Goal: Find specific page/section: Find specific page/section

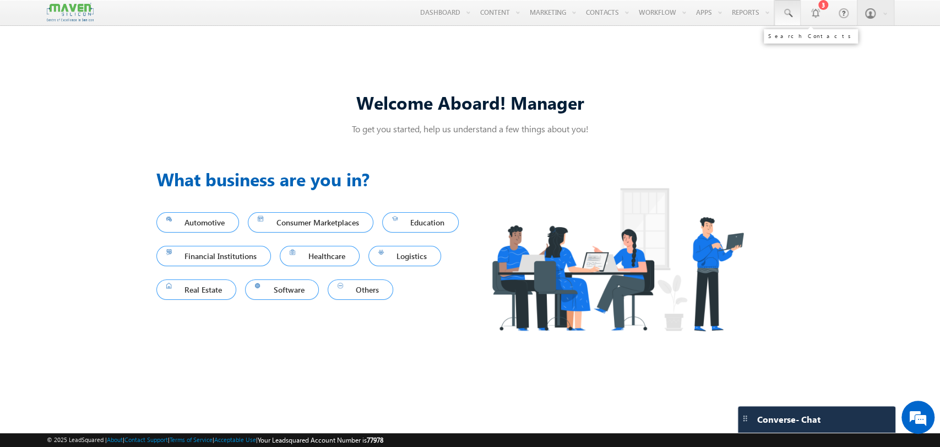
click at [791, 17] on span at bounding box center [787, 13] width 11 height 11
click at [826, 41] on input "text" at bounding box center [854, 42] width 149 height 13
paste input "9111191408"
type input "9111191408"
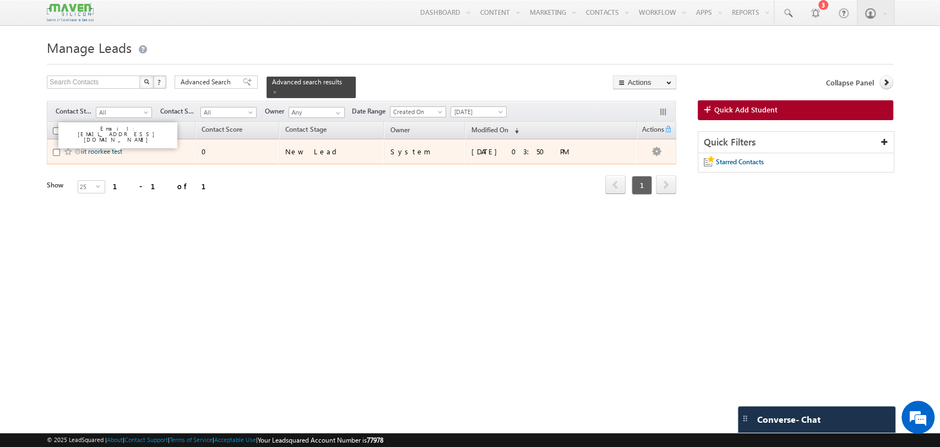
click at [108, 147] on link "iit roorkee test" at bounding box center [101, 151] width 41 height 8
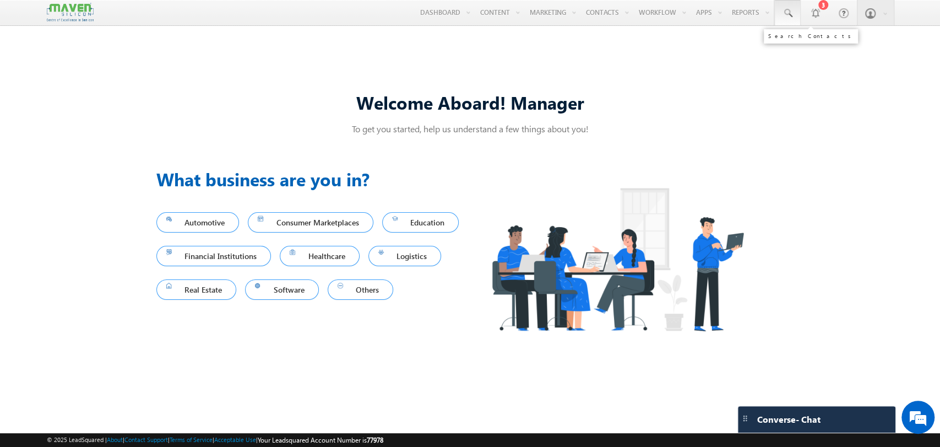
click at [788, 14] on span at bounding box center [787, 13] width 11 height 11
click at [819, 39] on input "text" at bounding box center [854, 42] width 149 height 13
paste input "9111191408"
type input "9111191408"
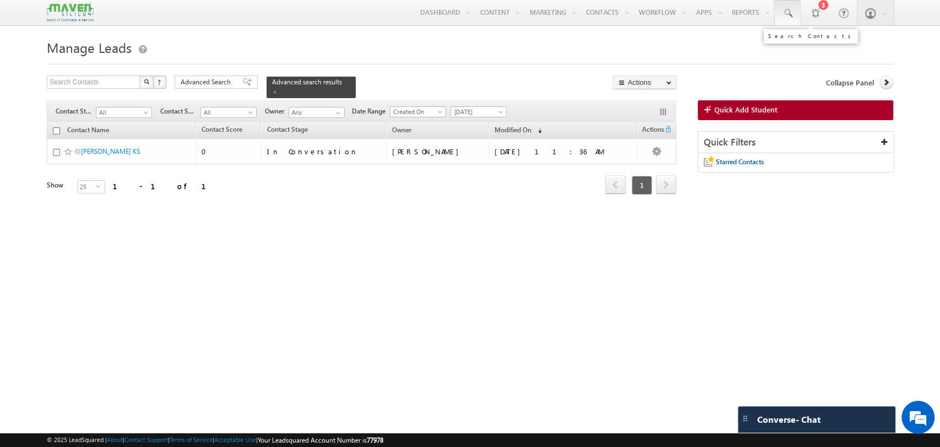
click at [791, 15] on span at bounding box center [787, 13] width 11 height 11
click at [799, 50] on div at bounding box center [855, 43] width 170 height 32
click at [798, 46] on input "text" at bounding box center [854, 42] width 149 height 13
paste input "9111191408"
type input "9111191408"
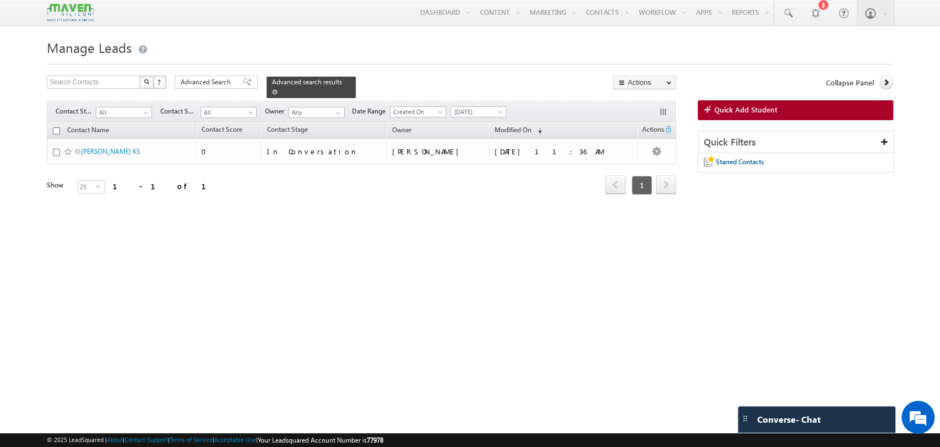
click at [326, 80] on span "Advanced search results" at bounding box center [307, 82] width 70 height 8
click at [277, 89] on span at bounding box center [275, 92] width 6 height 6
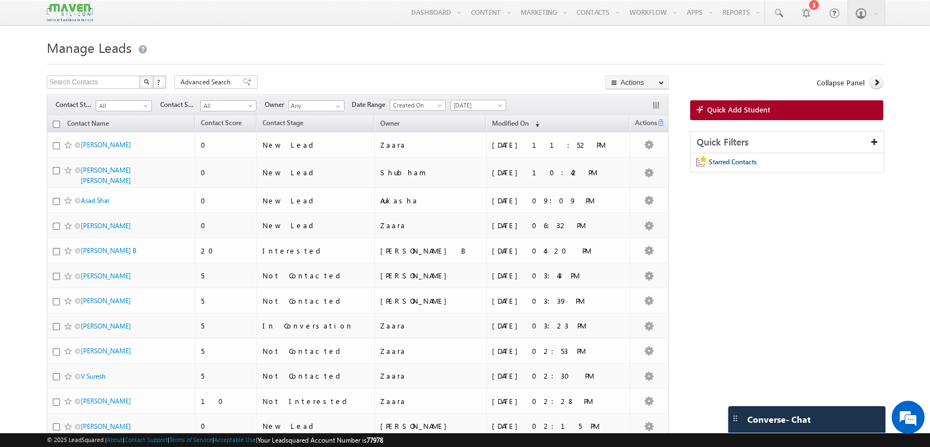
click at [322, 55] on h1 "Manage Leads" at bounding box center [465, 46] width 837 height 21
click at [771, 16] on link at bounding box center [778, 12] width 26 height 25
click at [790, 42] on input "text" at bounding box center [845, 42] width 149 height 13
paste input "9111191408"
type input "9111191408"
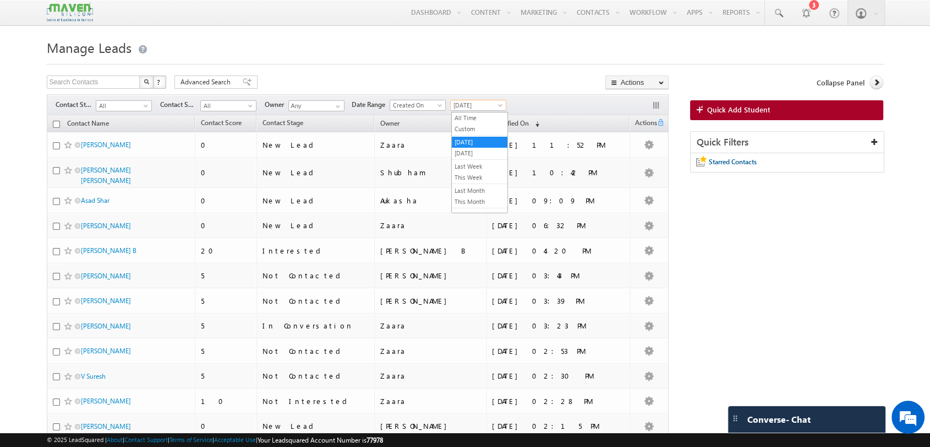
click at [498, 102] on span "Yesterday" at bounding box center [477, 105] width 52 height 10
click at [477, 120] on link "All Time" at bounding box center [480, 118] width 56 height 10
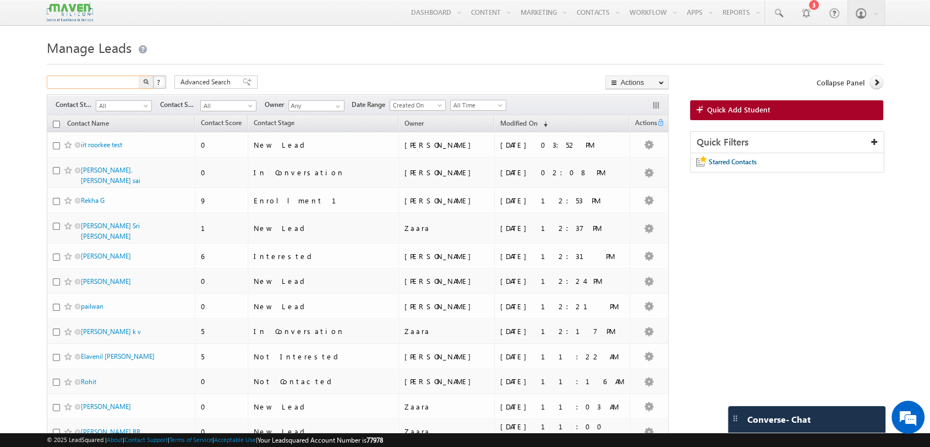
click at [110, 81] on input "text" at bounding box center [94, 81] width 94 height 13
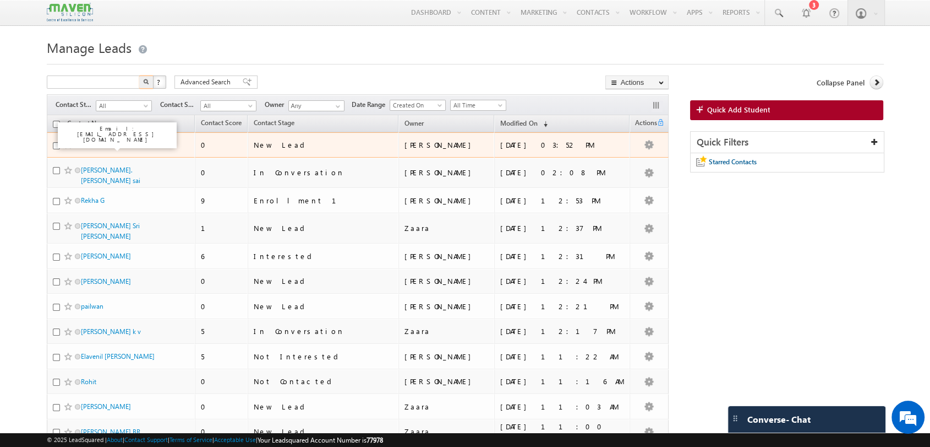
type input "Search Contacts"
click at [96, 148] on link "iit roorkee test" at bounding box center [101, 144] width 41 height 8
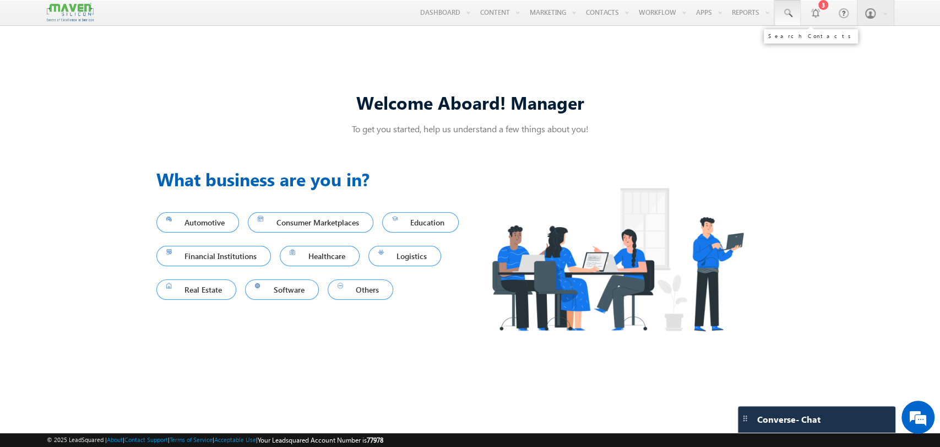
click at [781, 18] on link at bounding box center [787, 12] width 26 height 25
paste input "9111191408"
type input "9111191408"
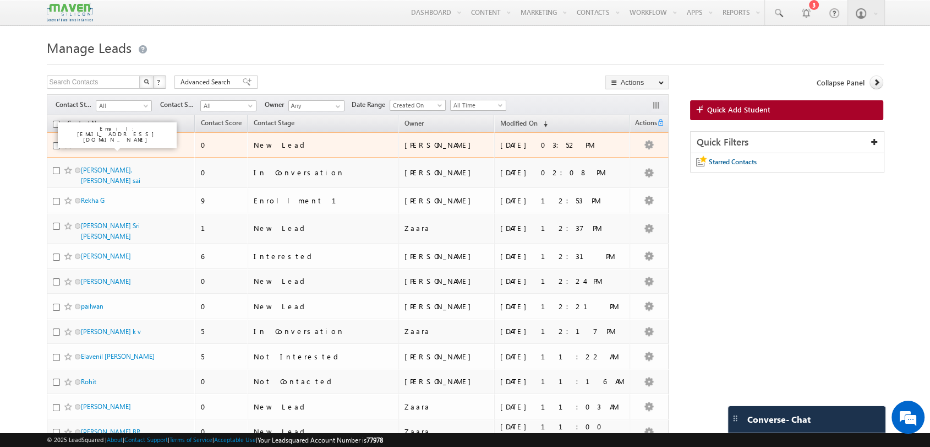
click at [106, 146] on link "iit roorkee test" at bounding box center [101, 144] width 41 height 8
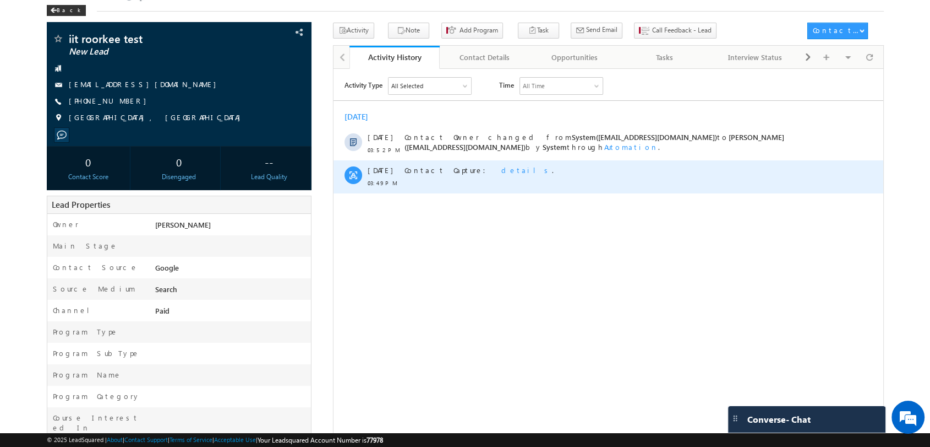
click at [501, 173] on span "details" at bounding box center [526, 169] width 51 height 9
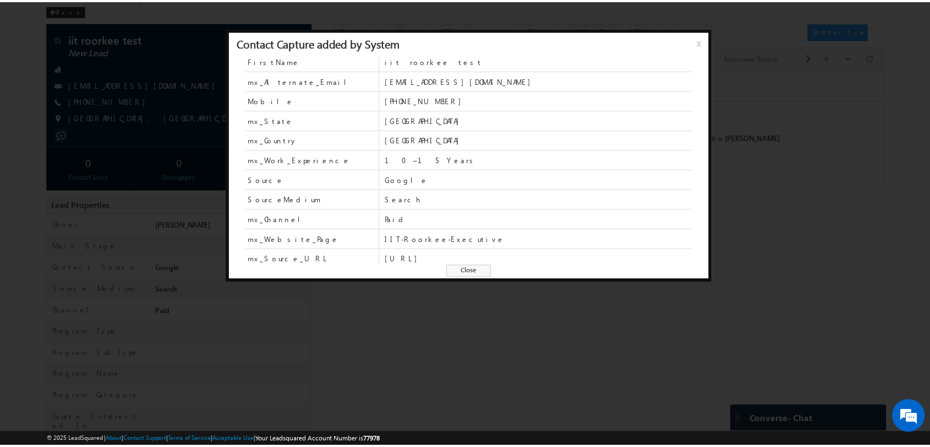
scroll to position [27, 0]
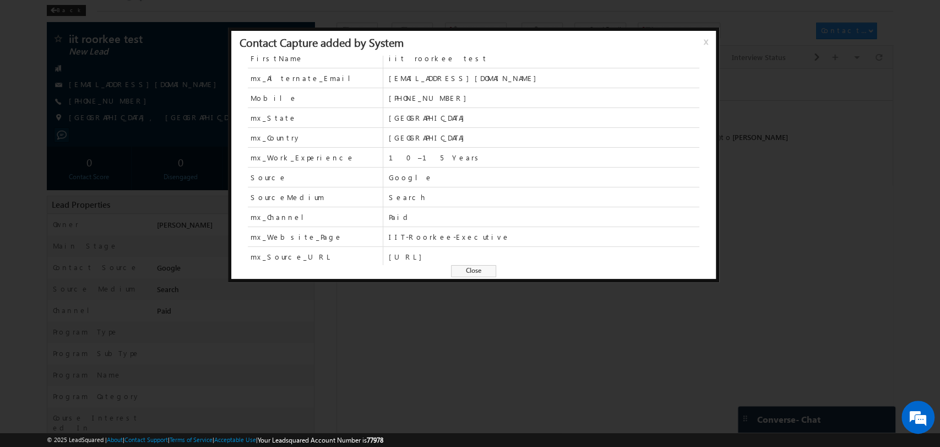
click at [479, 270] on span "Close" at bounding box center [473, 271] width 45 height 12
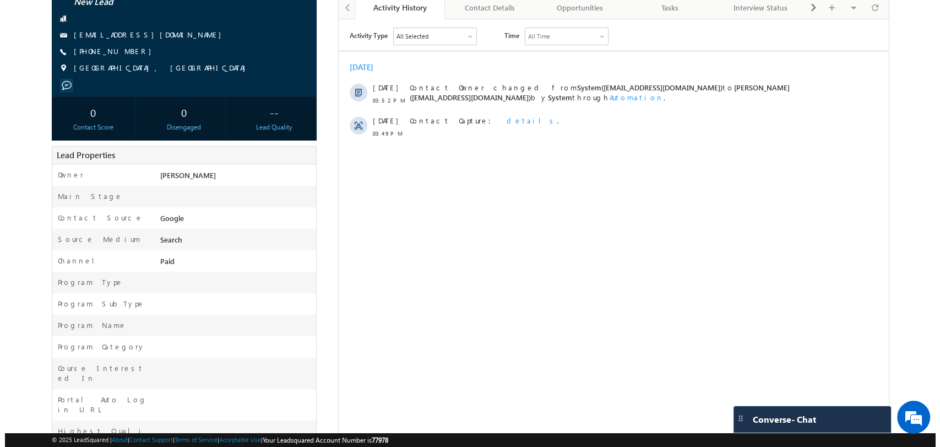
scroll to position [102, 0]
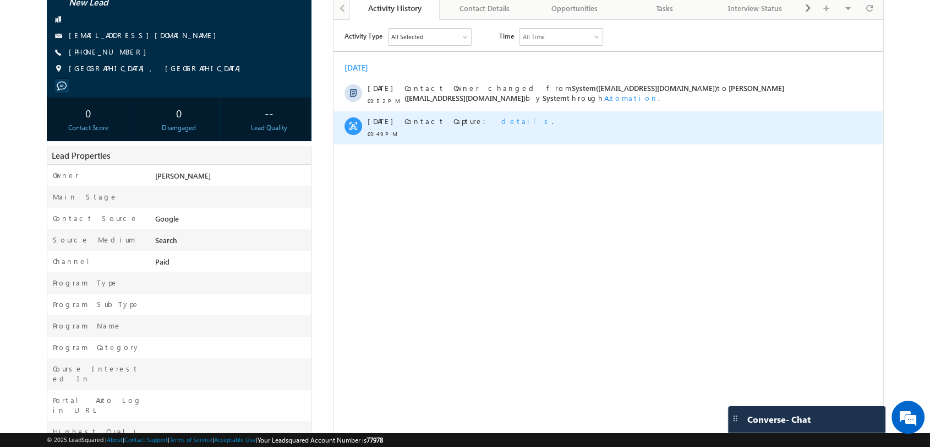
click at [501, 122] on span "details" at bounding box center [526, 120] width 51 height 9
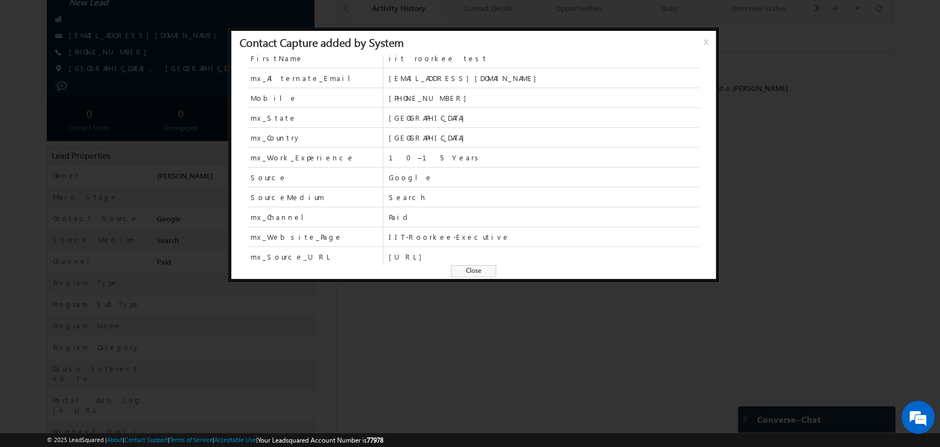
scroll to position [0, 0]
